Goal: Task Accomplishment & Management: Use online tool/utility

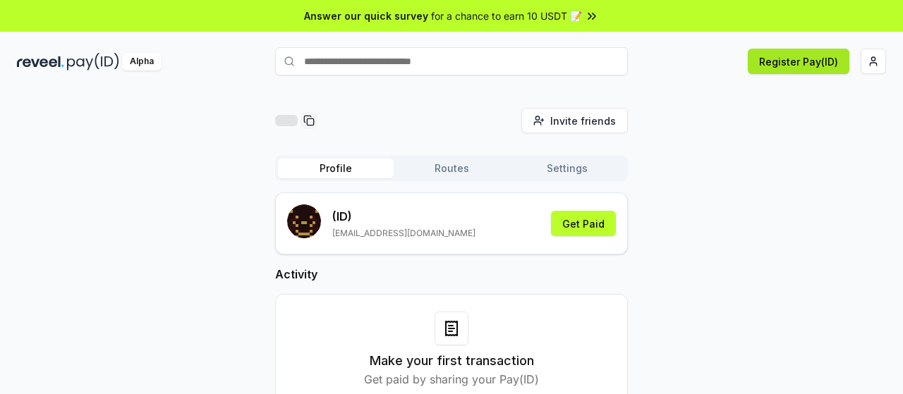
click at [783, 71] on button "Register Pay(ID)" at bounding box center [799, 61] width 102 height 25
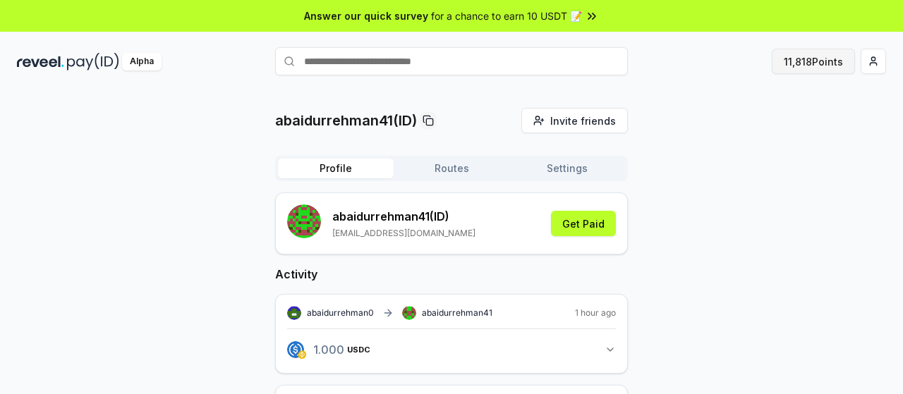
click at [820, 61] on button "11,818 Points" at bounding box center [813, 61] width 83 height 25
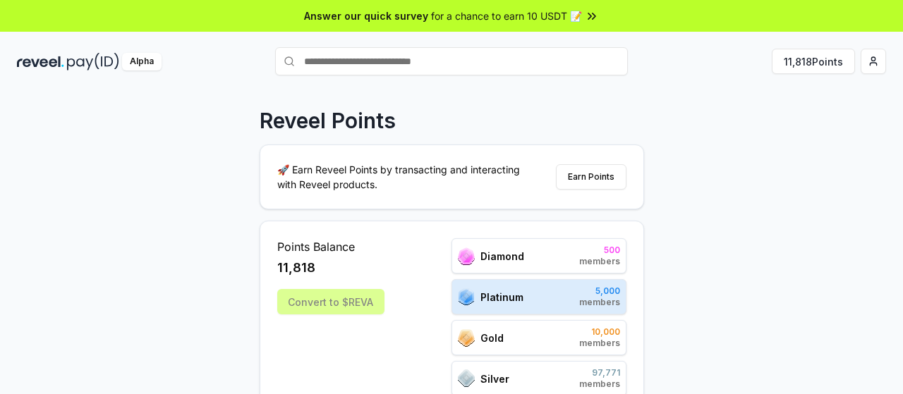
click at [325, 306] on div "Convert to $REVA" at bounding box center [330, 301] width 107 height 25
